Goal: Navigation & Orientation: Find specific page/section

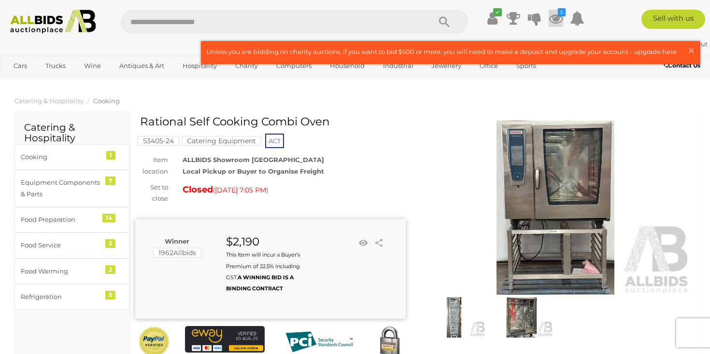
click at [553, 17] on icon at bounding box center [555, 18] width 14 height 17
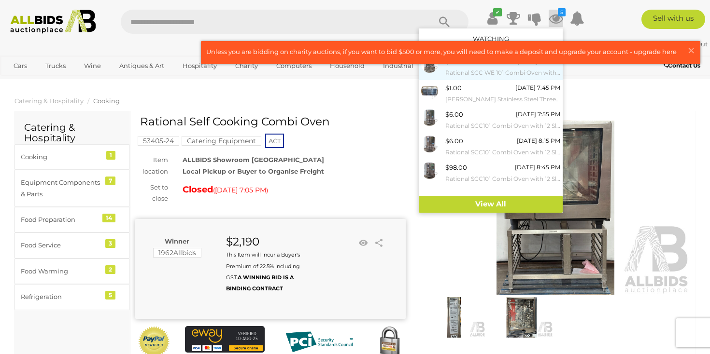
click at [495, 70] on small "Rational SCC WE 101 Combi Oven with 10 Slot Cooling Rack Stand" at bounding box center [502, 73] width 115 height 11
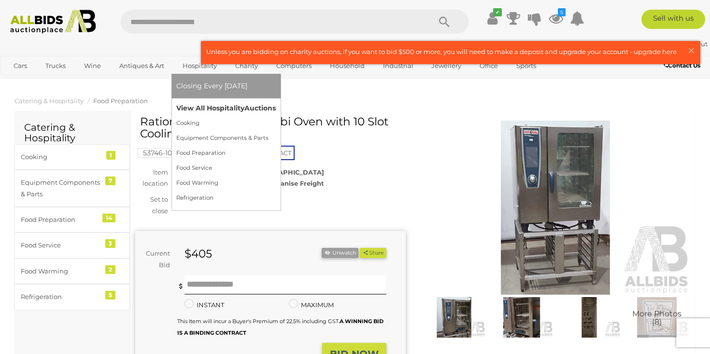
click at [208, 105] on link "View All Hospitality Auctions" at bounding box center [225, 108] width 99 height 15
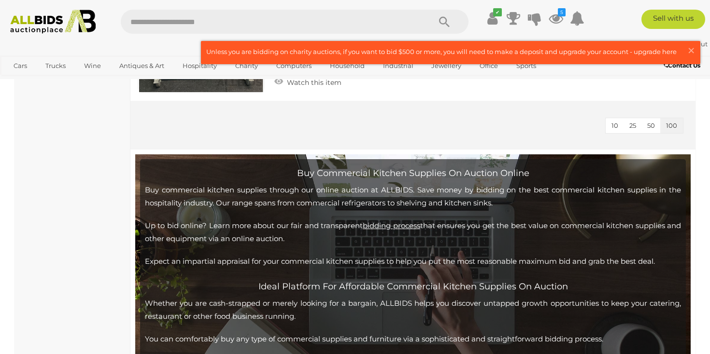
scroll to position [3883, 0]
